Goal: Task Accomplishment & Management: Use online tool/utility

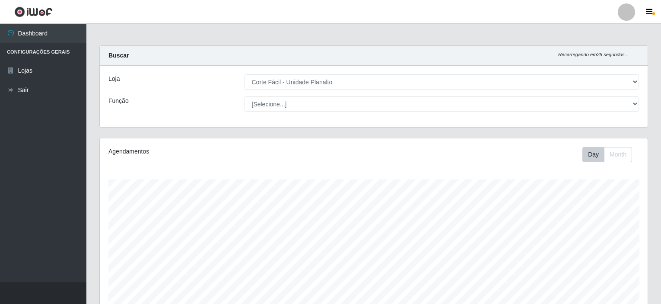
select select "202"
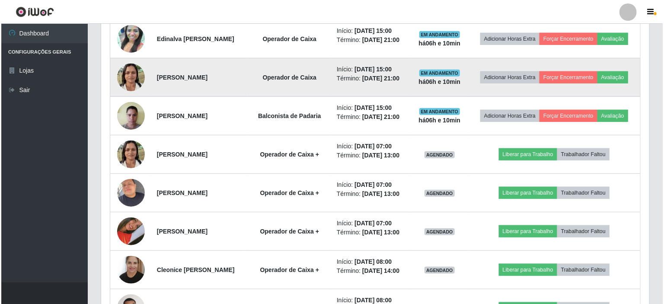
scroll to position [179, 548]
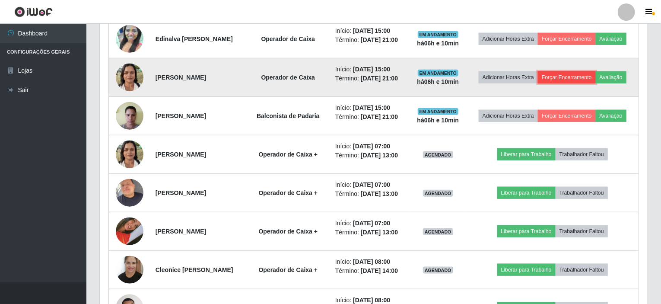
click at [562, 72] on button "Forçar Encerramento" at bounding box center [567, 77] width 58 height 12
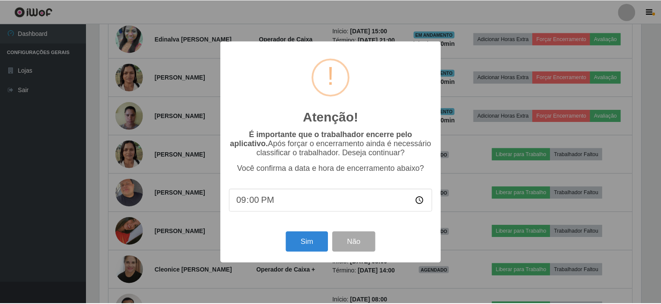
scroll to position [179, 545]
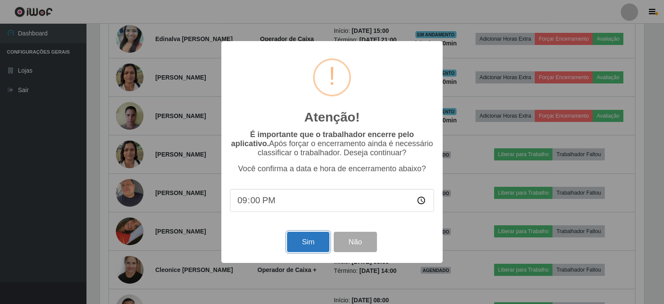
click at [303, 243] on button "Sim" at bounding box center [308, 242] width 42 height 20
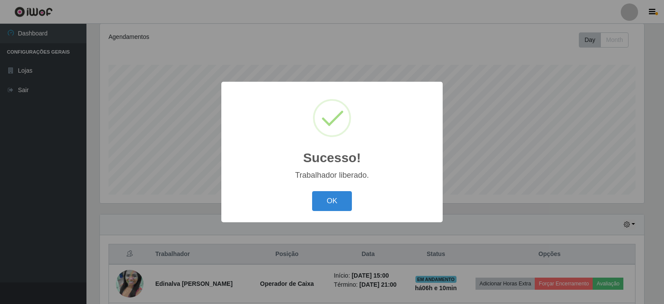
click at [344, 190] on div "OK Cancel" at bounding box center [332, 200] width 204 height 25
click at [345, 205] on button "OK" at bounding box center [332, 201] width 40 height 20
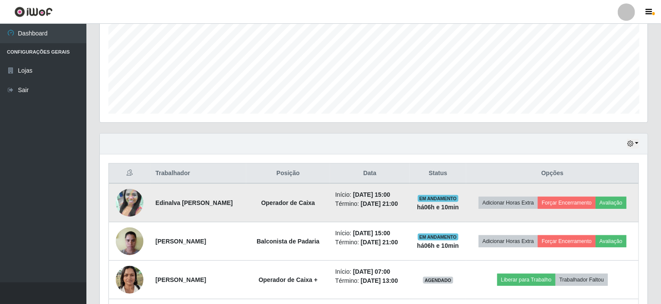
scroll to position [201, 0]
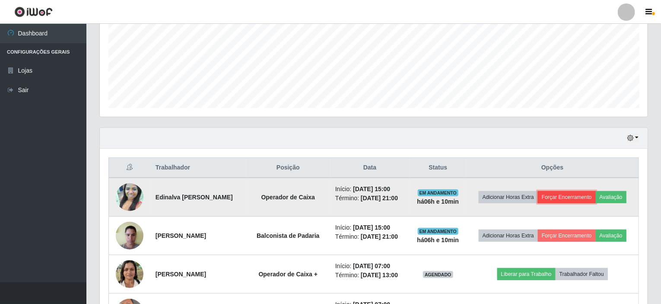
click at [581, 194] on button "Forçar Encerramento" at bounding box center [567, 197] width 58 height 12
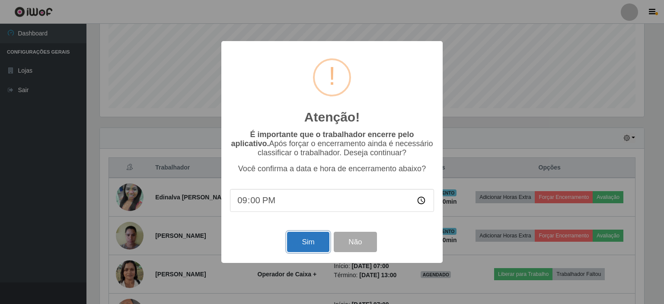
click at [318, 243] on button "Sim" at bounding box center [308, 242] width 42 height 20
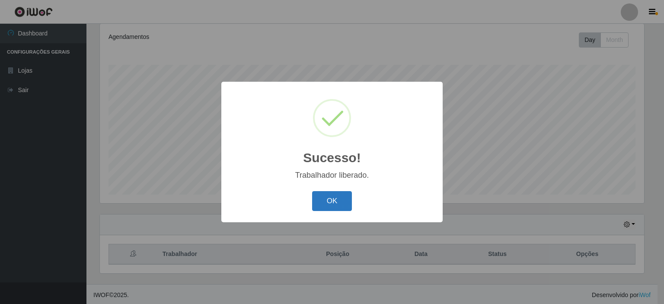
click at [323, 198] on button "OK" at bounding box center [332, 201] width 40 height 20
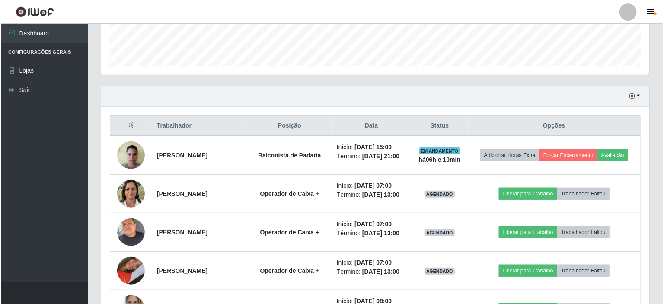
scroll to position [287, 0]
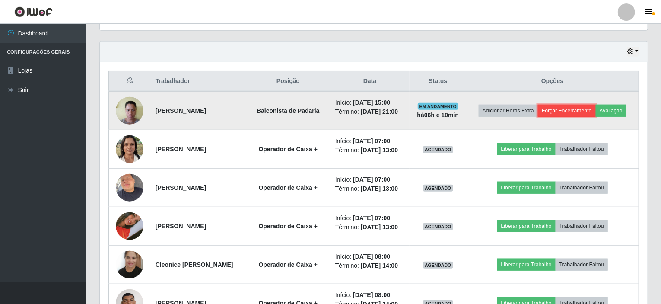
click at [571, 112] on button "Forçar Encerramento" at bounding box center [567, 111] width 58 height 12
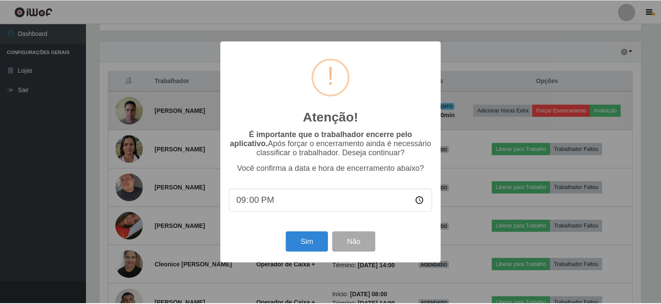
scroll to position [179, 545]
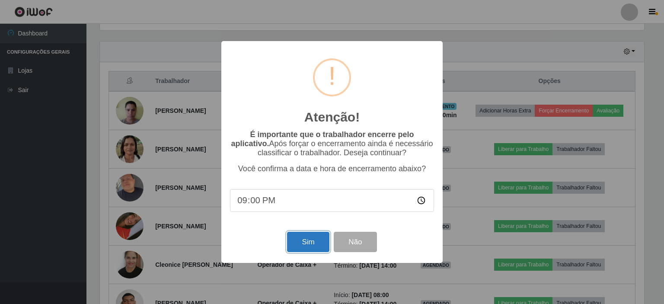
click at [307, 243] on button "Sim" at bounding box center [308, 242] width 42 height 20
